Goal: Transaction & Acquisition: Purchase product/service

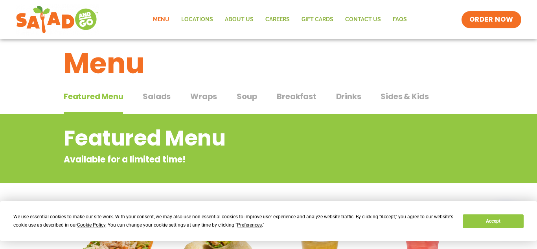
scroll to position [23, 0]
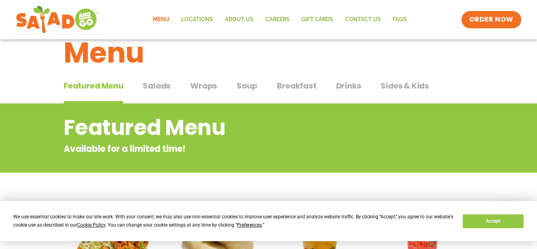
click at [160, 90] on span "Salads" at bounding box center [157, 86] width 28 height 12
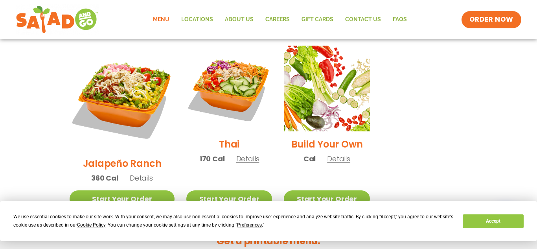
scroll to position [377, 0]
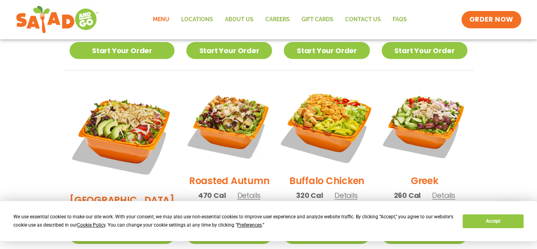
click at [320, 113] on img at bounding box center [326, 125] width 101 height 101
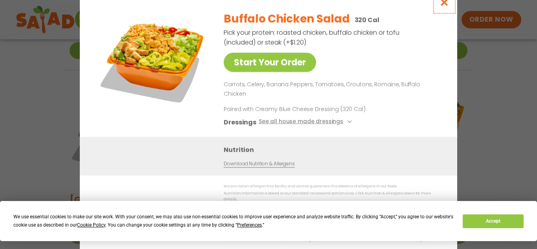
click at [445, 6] on icon "Close modal" at bounding box center [445, 2] width 10 height 8
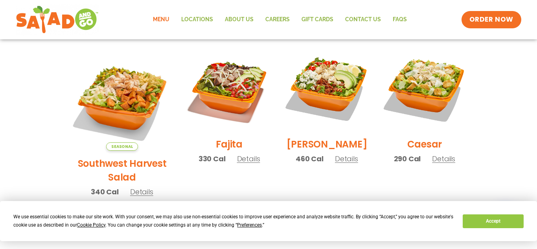
scroll to position [217, 0]
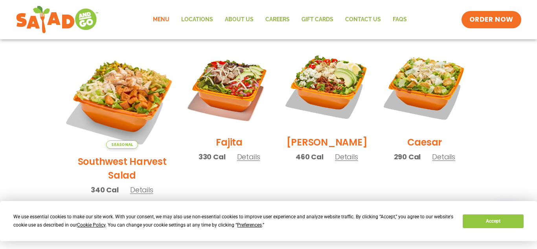
click at [115, 98] on img at bounding box center [122, 96] width 123 height 123
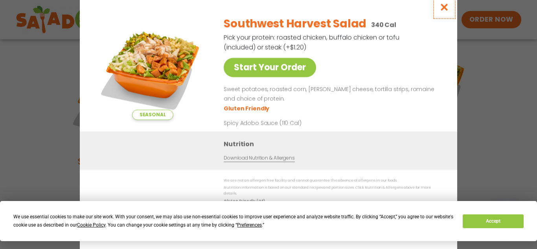
click at [447, 11] on icon "Close modal" at bounding box center [445, 7] width 10 height 8
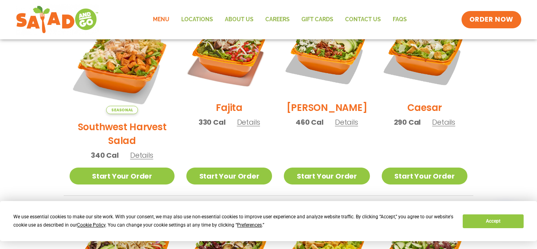
scroll to position [252, 0]
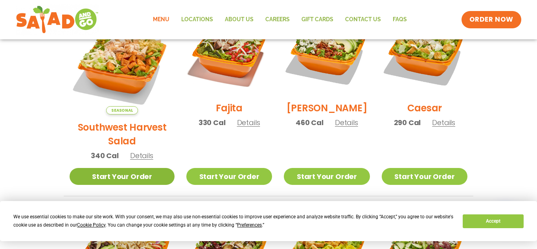
click at [136, 168] on link "Start Your Order" at bounding box center [122, 176] width 105 height 17
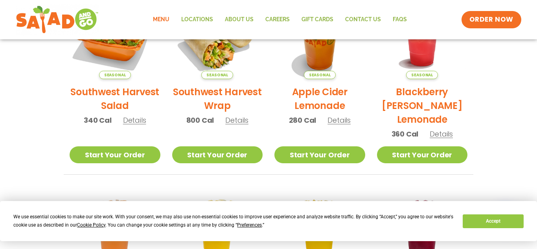
scroll to position [227, 0]
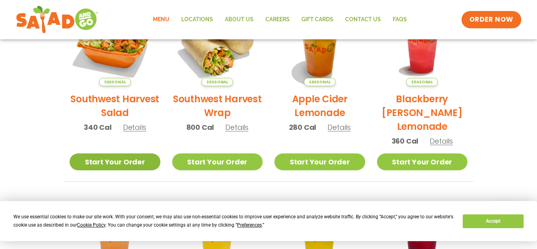
click at [142, 164] on link "Start Your Order" at bounding box center [115, 161] width 91 height 17
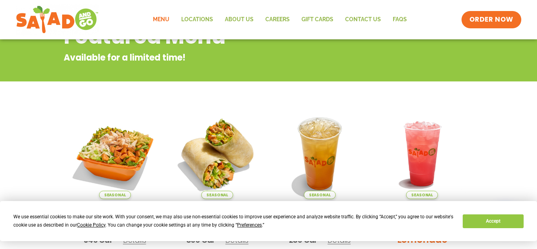
scroll to position [109, 0]
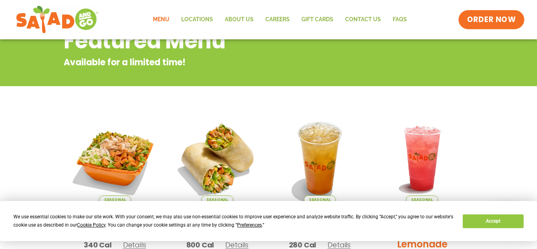
click at [485, 22] on span "ORDER NOW" at bounding box center [491, 20] width 49 height 10
